Goal: Information Seeking & Learning: Learn about a topic

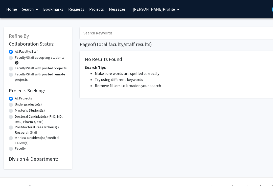
type input "biology"
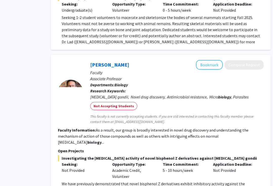
scroll to position [360, 29]
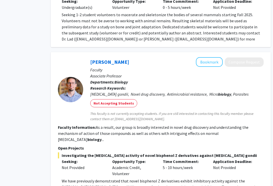
click at [206, 59] on button "Bookmark" at bounding box center [209, 62] width 27 height 10
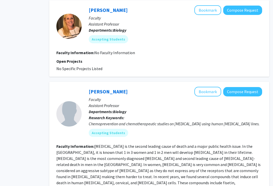
scroll to position [1165, 30]
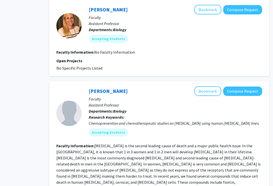
click at [213, 86] on button "Bookmark" at bounding box center [207, 91] width 27 height 10
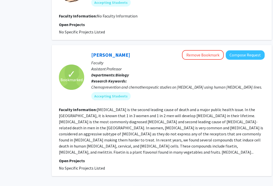
scroll to position [1201, 30]
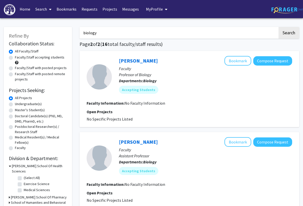
click at [63, 11] on link "Bookmarks" at bounding box center [66, 9] width 25 height 18
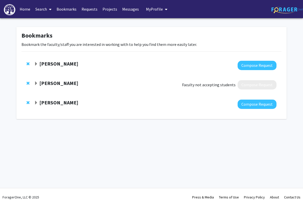
click at [55, 100] on strong "[PERSON_NAME]" at bounding box center [58, 103] width 39 height 6
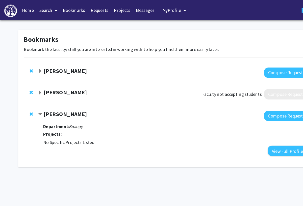
click at [52, 104] on strong "[PERSON_NAME]" at bounding box center [58, 103] width 39 height 6
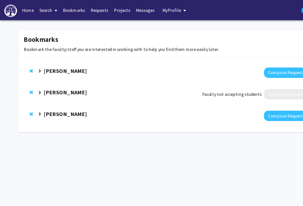
click at [40, 105] on strong "[PERSON_NAME]" at bounding box center [58, 103] width 39 height 6
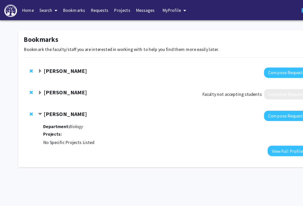
click at [49, 114] on strong "Department:" at bounding box center [51, 113] width 24 height 5
click at [253, 133] on button "View Full Profile" at bounding box center [259, 135] width 36 height 9
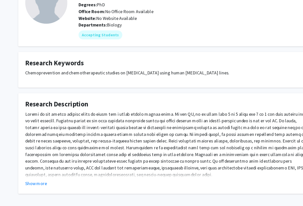
scroll to position [44, 0]
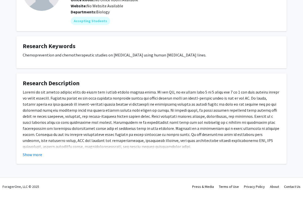
click at [34, 163] on button "Show more" at bounding box center [32, 166] width 19 height 6
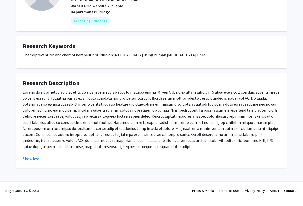
scroll to position [48, 0]
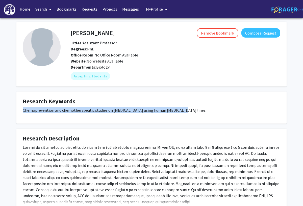
click at [63, 21] on div "Kevin Suh Remove Bookmark Compose Request Titles: Assistant Professor Degrees: …" at bounding box center [151, 127] width 303 height 218
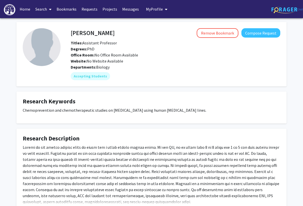
click at [64, 13] on link "Bookmarks" at bounding box center [66, 9] width 25 height 18
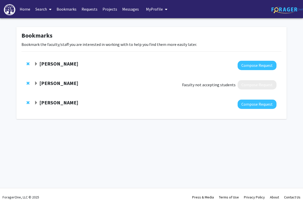
click at [72, 61] on strong "[PERSON_NAME]" at bounding box center [58, 64] width 39 height 6
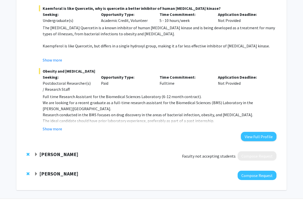
scroll to position [184, 0]
click at [265, 138] on button "View Full Profile" at bounding box center [259, 136] width 36 height 9
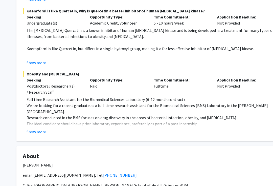
scroll to position [163, 0]
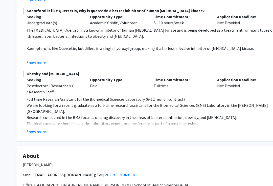
click at [37, 128] on button "Show more" at bounding box center [36, 131] width 19 height 6
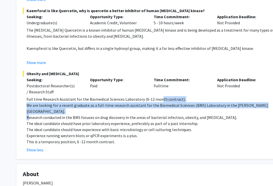
click at [123, 134] on p "Experience running western blots or qPCR experiments is a plus." at bounding box center [154, 135] width 254 height 6
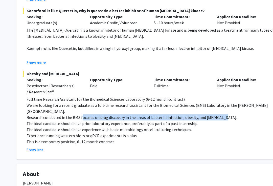
copy p "focuses on drug discovery in the areas of bacterial infection, obesity, and dia…"
